Goal: Information Seeking & Learning: Stay updated

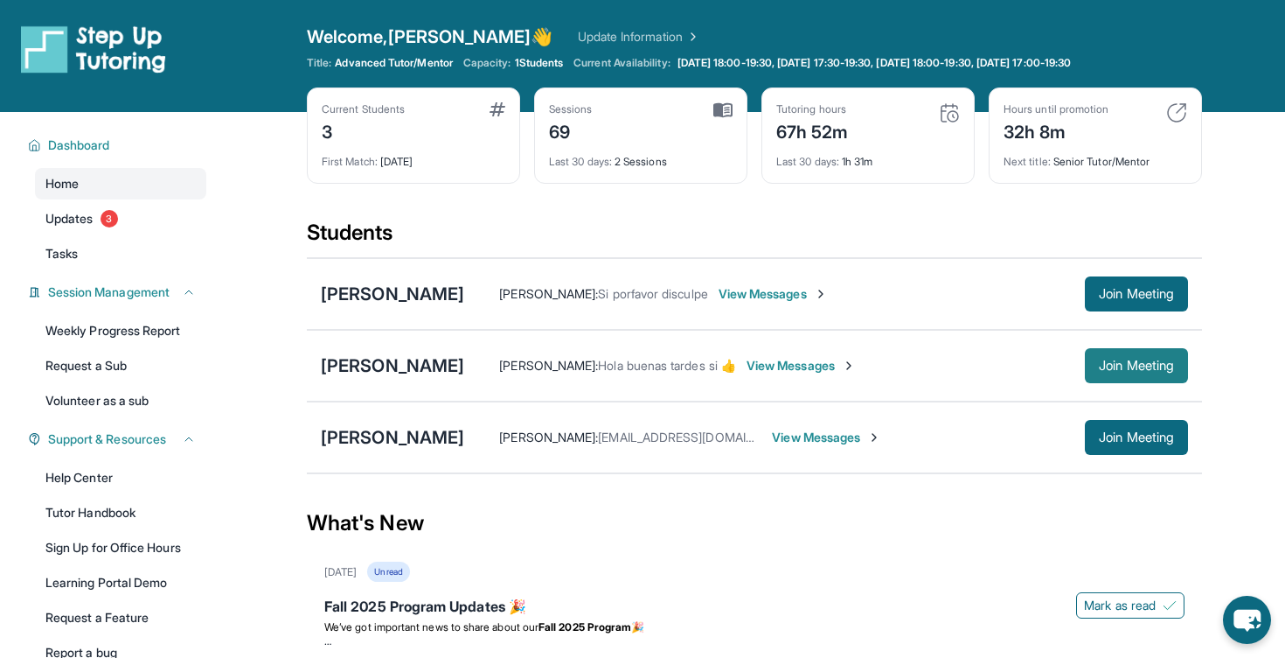
click at [1183, 363] on button "Join Meeting" at bounding box center [1136, 365] width 103 height 35
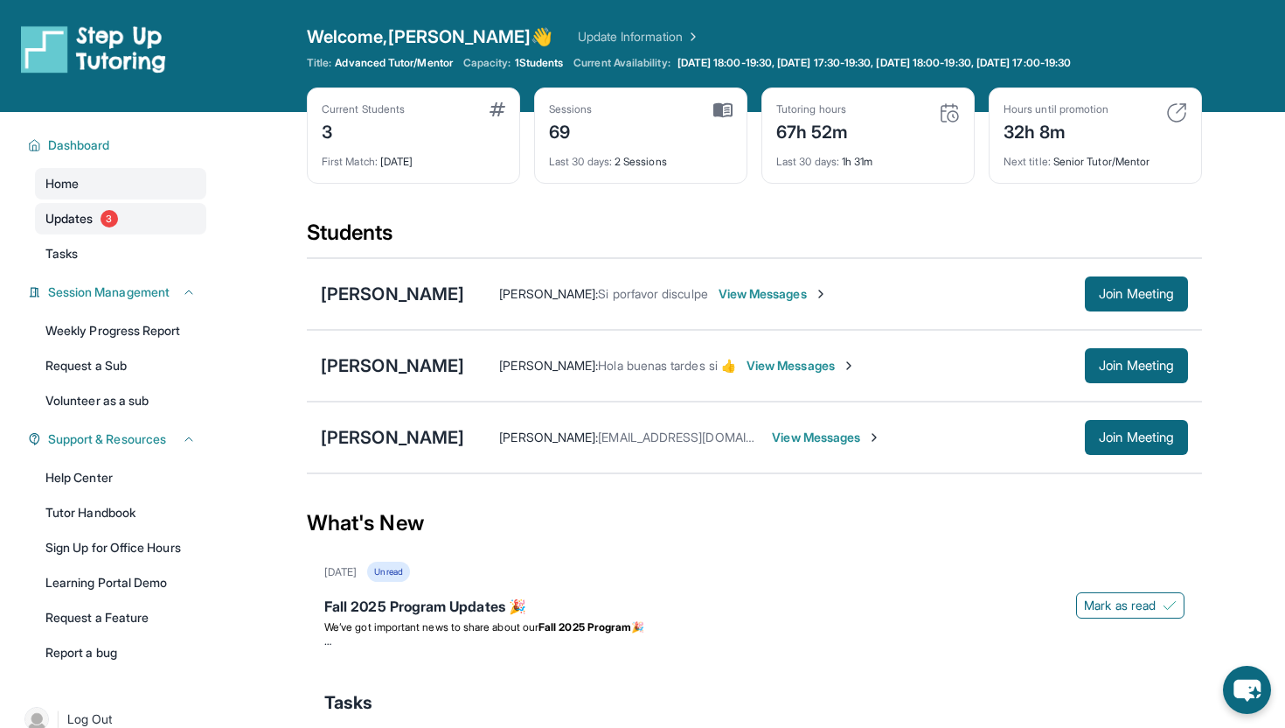
click at [139, 221] on link "Updates 3" at bounding box center [120, 218] width 171 height 31
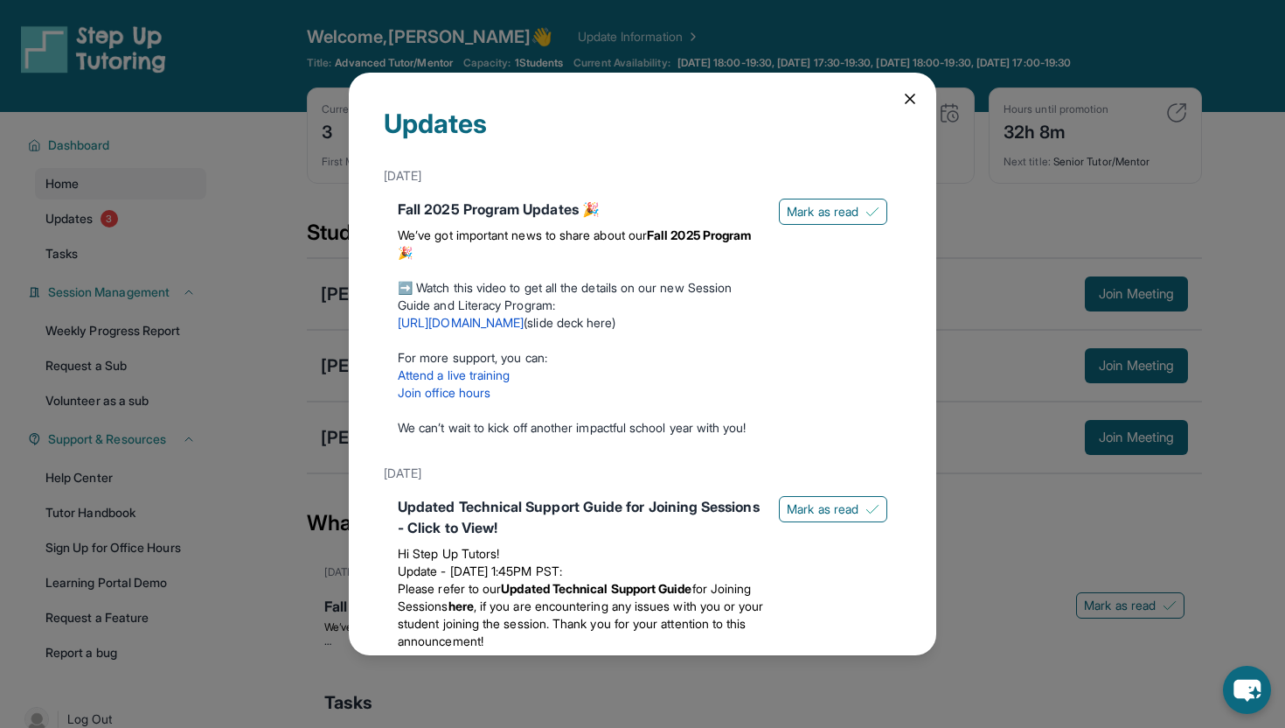
click at [286, 393] on div "Updates [DATE] Fall 2025 Program Updates 🎉 We’ve got important news to share ab…" at bounding box center [642, 364] width 1285 height 728
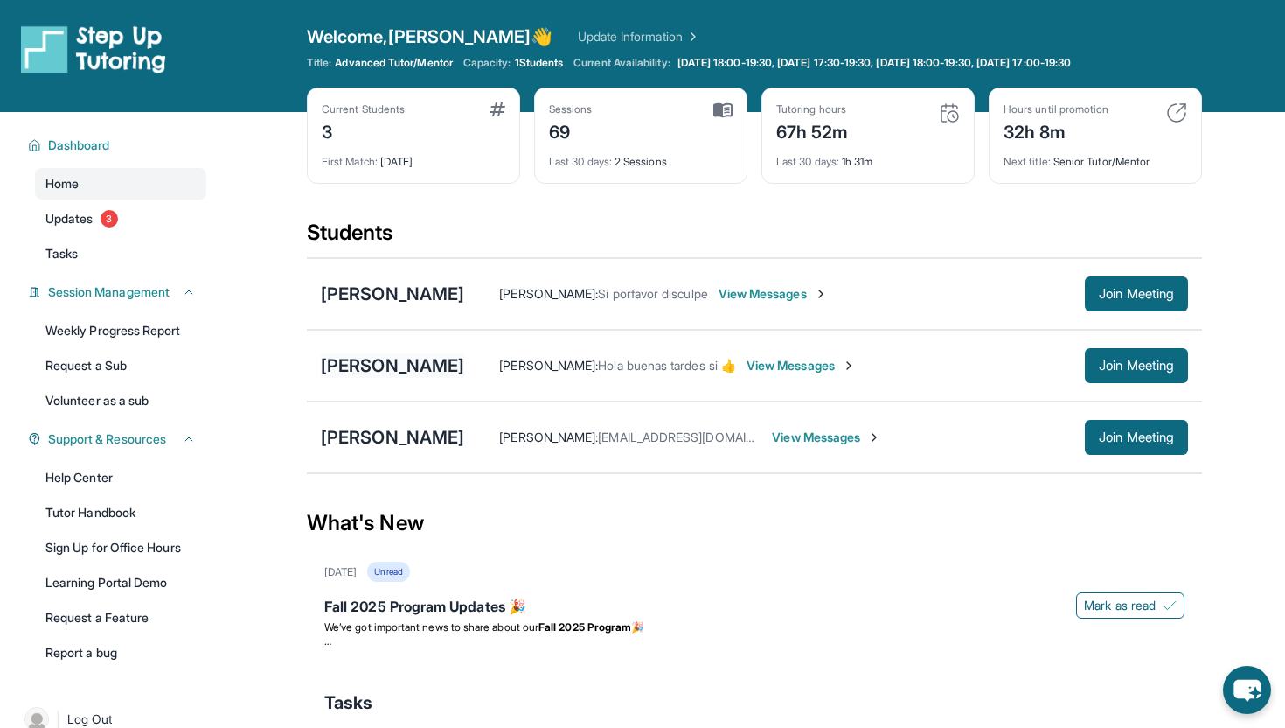
click at [396, 361] on div "[PERSON_NAME]" at bounding box center [392, 365] width 143 height 24
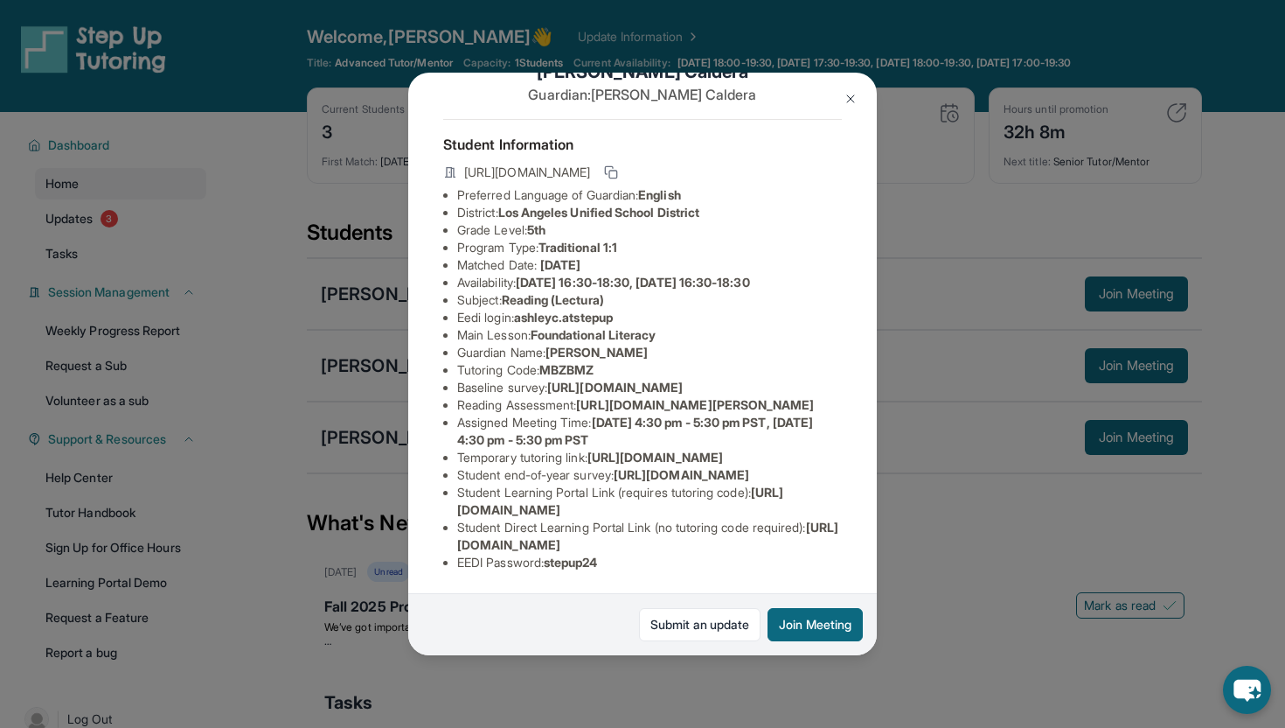
scroll to position [78, 0]
drag, startPoint x: 828, startPoint y: 459, endPoint x: 584, endPoint y: 423, distance: 246.6
click at [584, 414] on li "Reading Assessment : [URL][DOMAIN_NAME][PERSON_NAME]" at bounding box center [649, 404] width 385 height 17
copy li "[URL][DOMAIN_NAME][PERSON_NAME]"
click at [860, 93] on button at bounding box center [850, 98] width 35 height 35
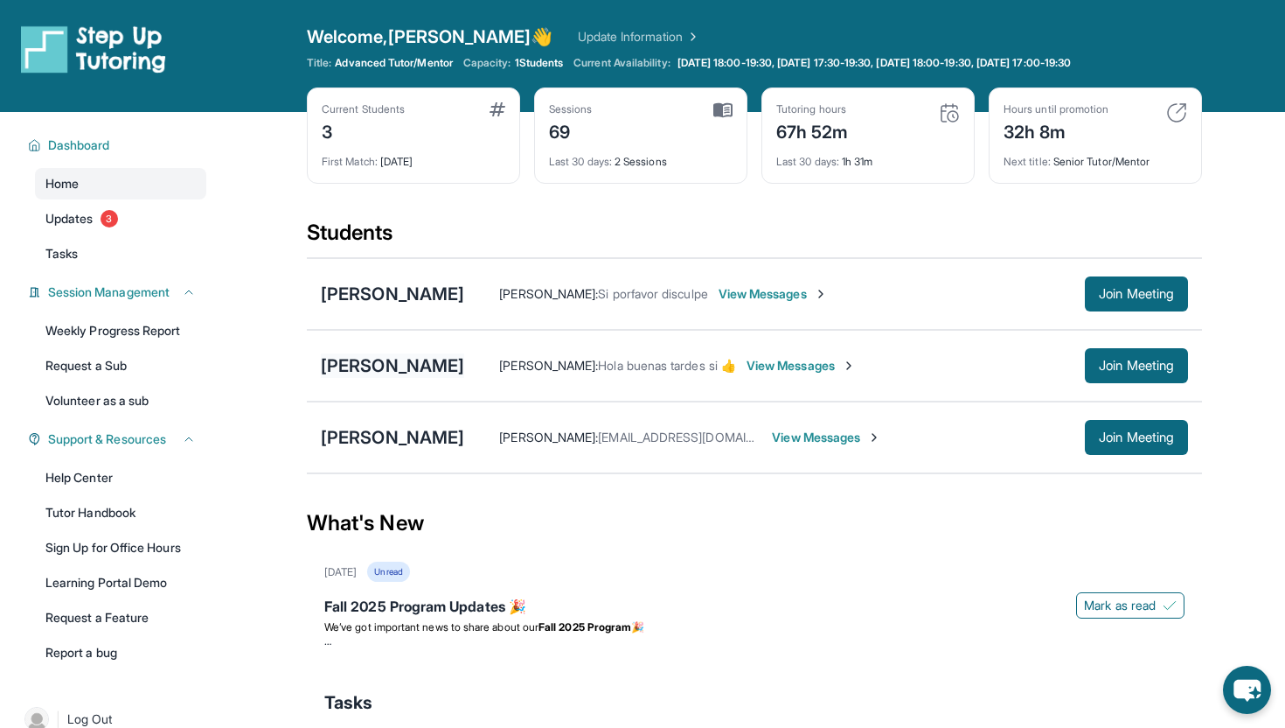
click at [414, 359] on div "[PERSON_NAME]" at bounding box center [392, 365] width 143 height 24
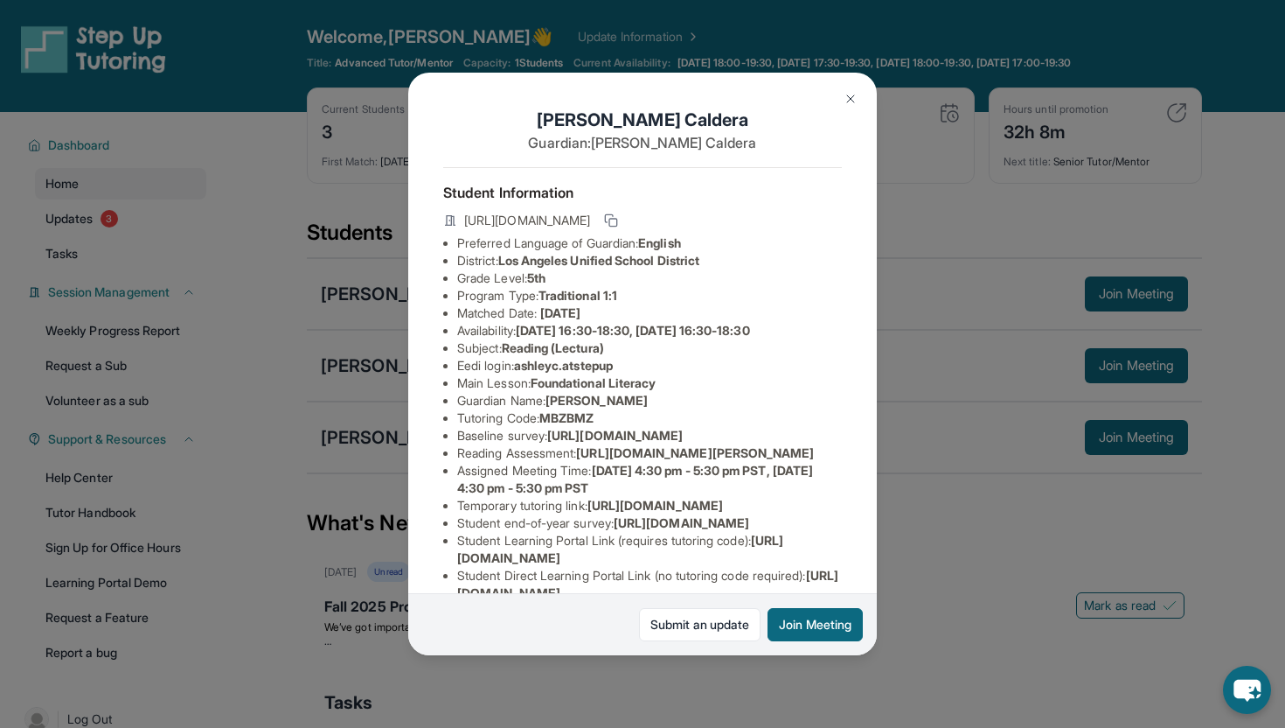
click at [847, 105] on img at bounding box center [851, 99] width 14 height 14
